Goal: Task Accomplishment & Management: Manage account settings

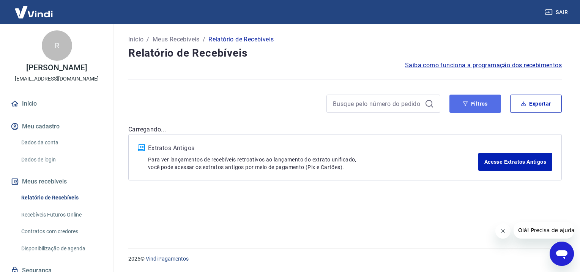
click at [484, 106] on button "Filtros" at bounding box center [475, 104] width 52 height 18
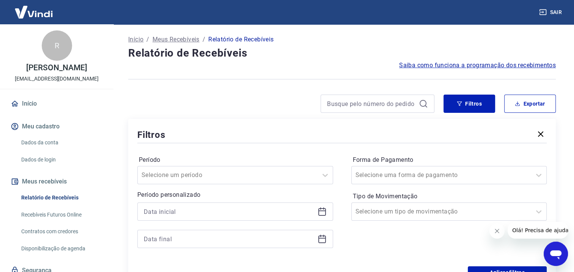
click at [321, 213] on icon at bounding box center [322, 211] width 9 height 9
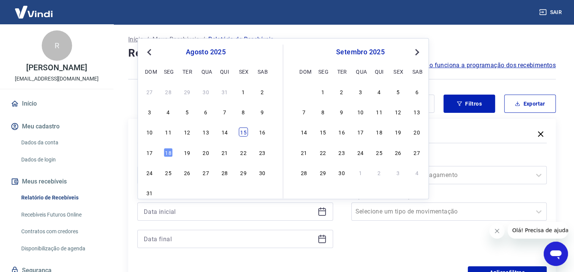
click at [246, 132] on div "15" at bounding box center [243, 132] width 9 height 9
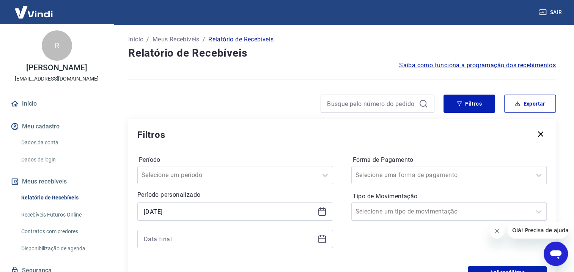
type input "15/08/2025"
click at [322, 238] on icon at bounding box center [322, 238] width 9 height 9
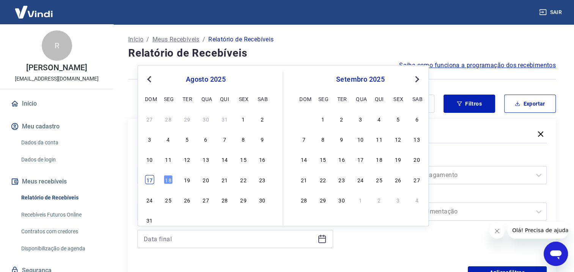
click at [148, 179] on div "17" at bounding box center [149, 179] width 9 height 9
type input "17/08/2025"
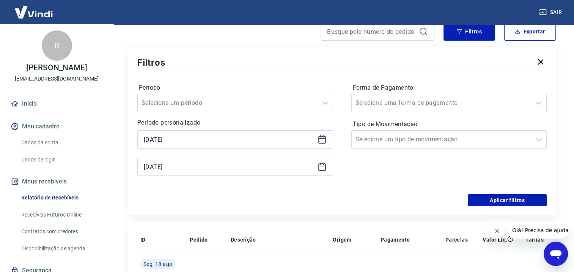
scroll to position [76, 0]
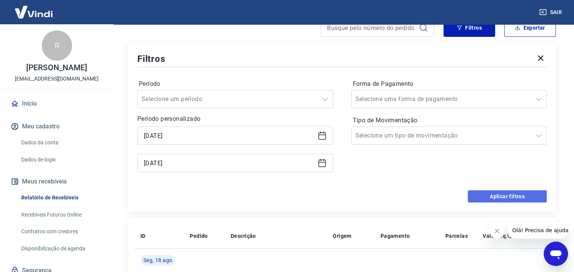
click at [509, 199] on button "Aplicar filtros" at bounding box center [507, 196] width 79 height 12
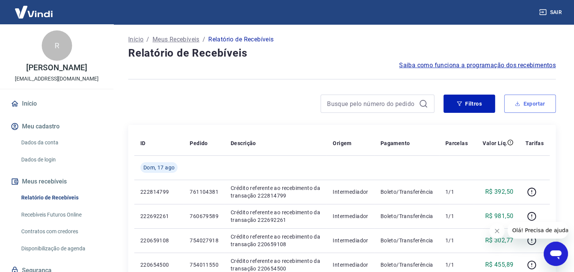
click at [540, 99] on button "Exportar" at bounding box center [530, 104] width 52 height 18
type input "15/08/2025"
type input "17/08/2025"
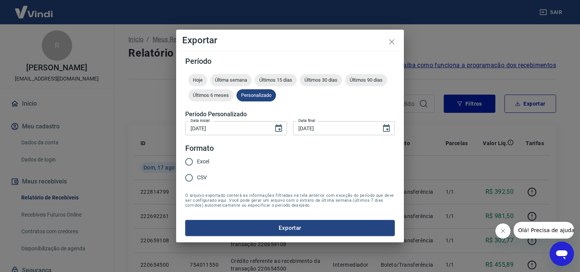
click at [203, 162] on span "Excel" at bounding box center [203, 162] width 12 height 8
click at [197, 162] on input "Excel" at bounding box center [189, 162] width 16 height 16
radio input "true"
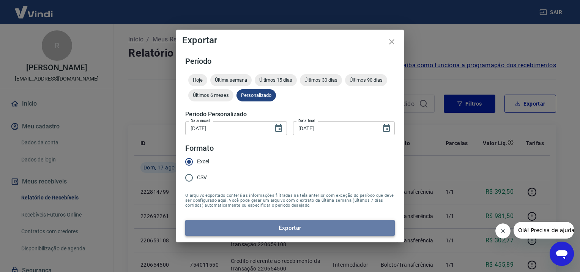
click at [246, 228] on button "Exportar" at bounding box center [290, 228] width 210 height 16
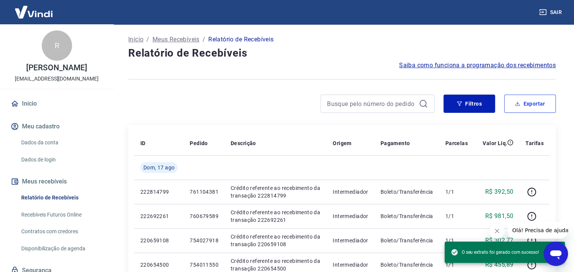
click at [544, 103] on button "Exportar" at bounding box center [530, 104] width 52 height 18
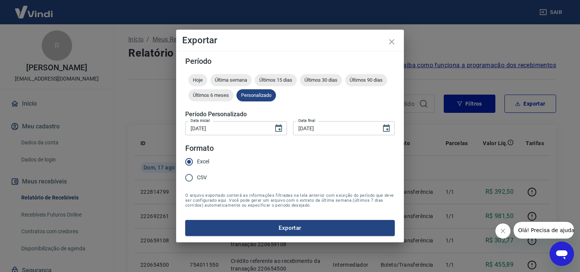
click at [195, 178] on input "CSV" at bounding box center [189, 178] width 16 height 16
radio input "true"
click at [246, 228] on button "Exportar" at bounding box center [290, 228] width 210 height 16
